Goal: Task Accomplishment & Management: Manage account settings

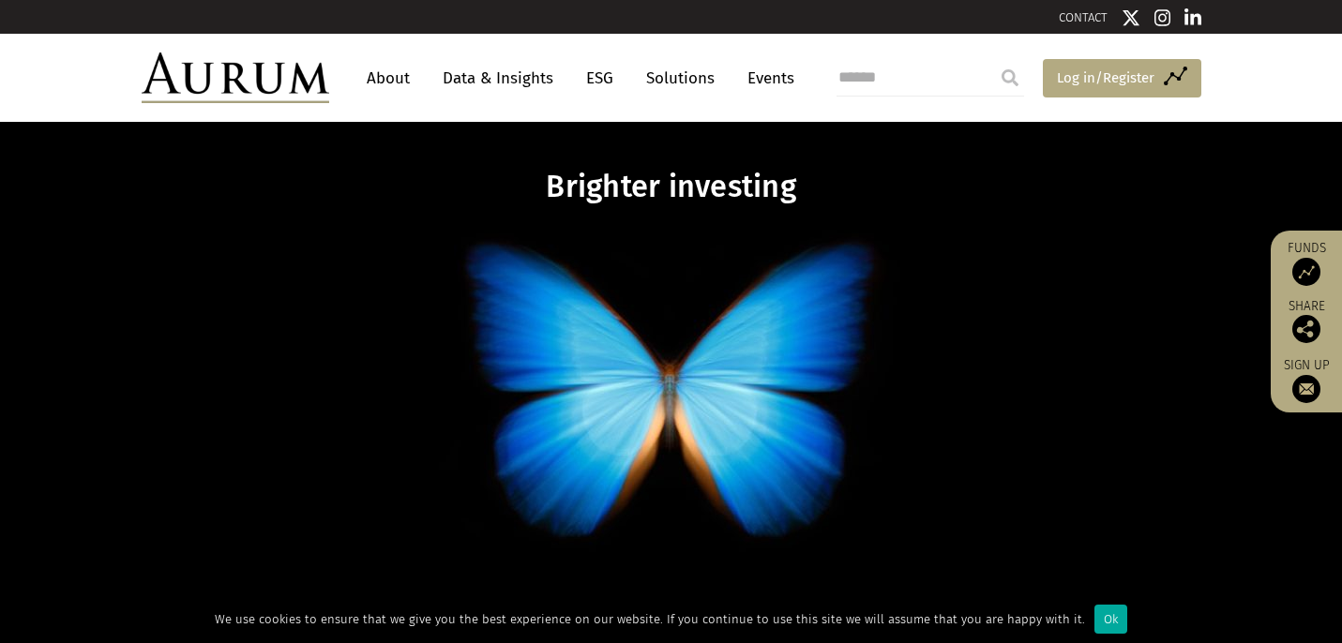
click at [1067, 72] on span "Log in/Register" at bounding box center [1106, 78] width 98 height 23
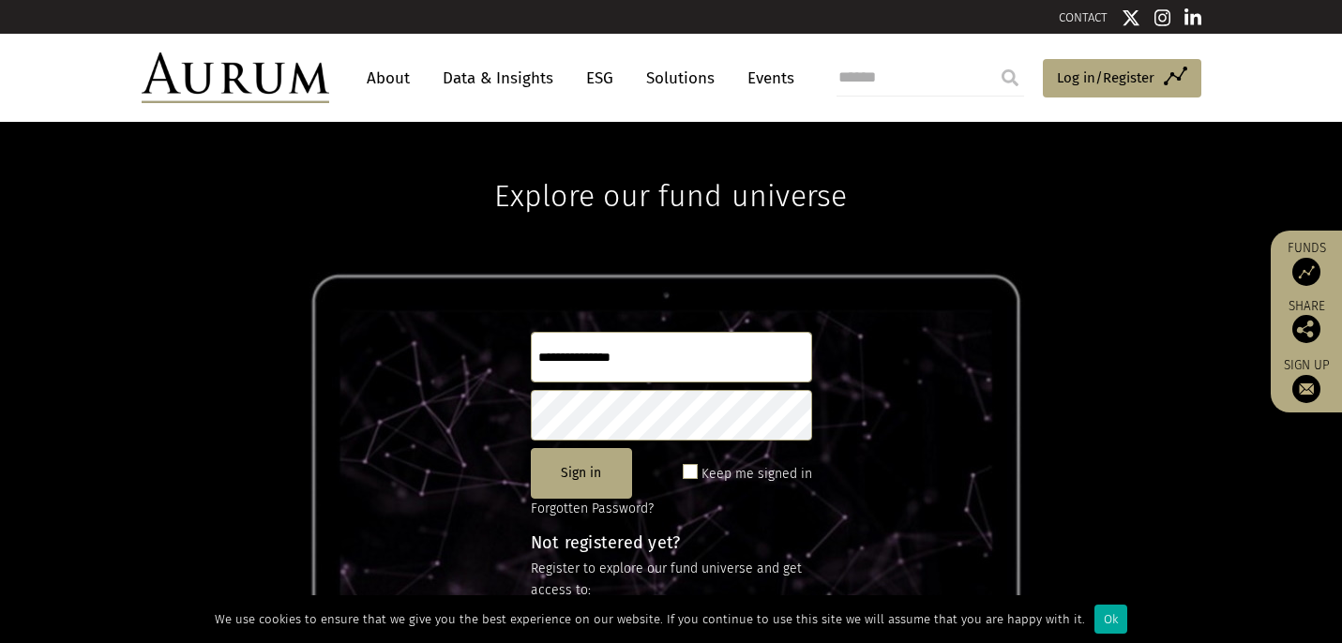
click at [671, 356] on input "text" at bounding box center [671, 357] width 281 height 51
type input "**********"
